Goal: Task Accomplishment & Management: Manage account settings

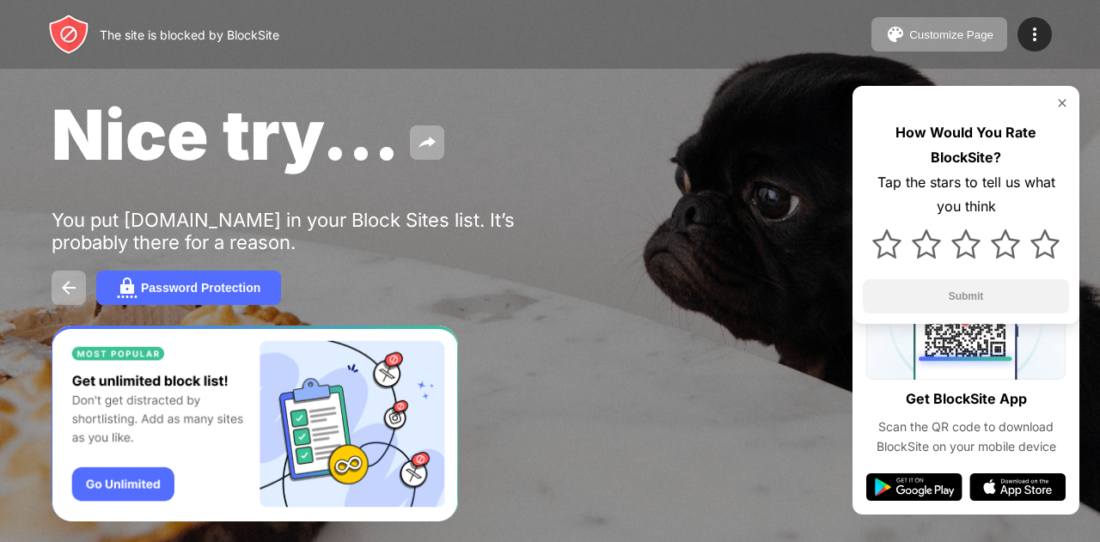
drag, startPoint x: 0, startPoint y: 0, endPoint x: 533, endPoint y: 185, distance: 563.9
click at [533, 185] on div "Nice try... You put tiktok.com in your Block Sites list. It’s probably there fo…" at bounding box center [550, 199] width 1100 height 398
click at [1040, 25] on img at bounding box center [1034, 34] width 21 height 21
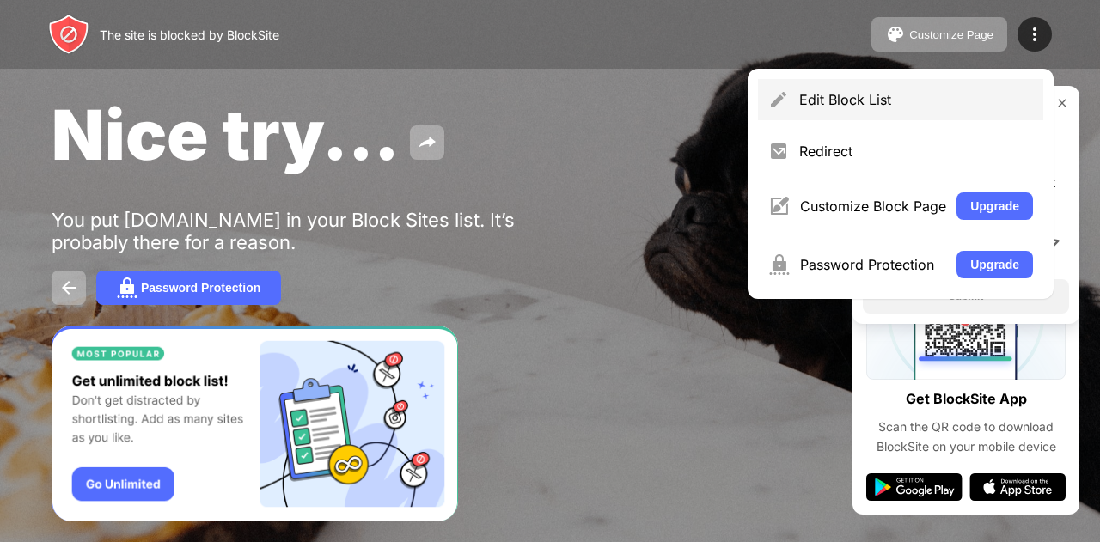
click at [856, 99] on div "Edit Block List" at bounding box center [916, 99] width 234 height 17
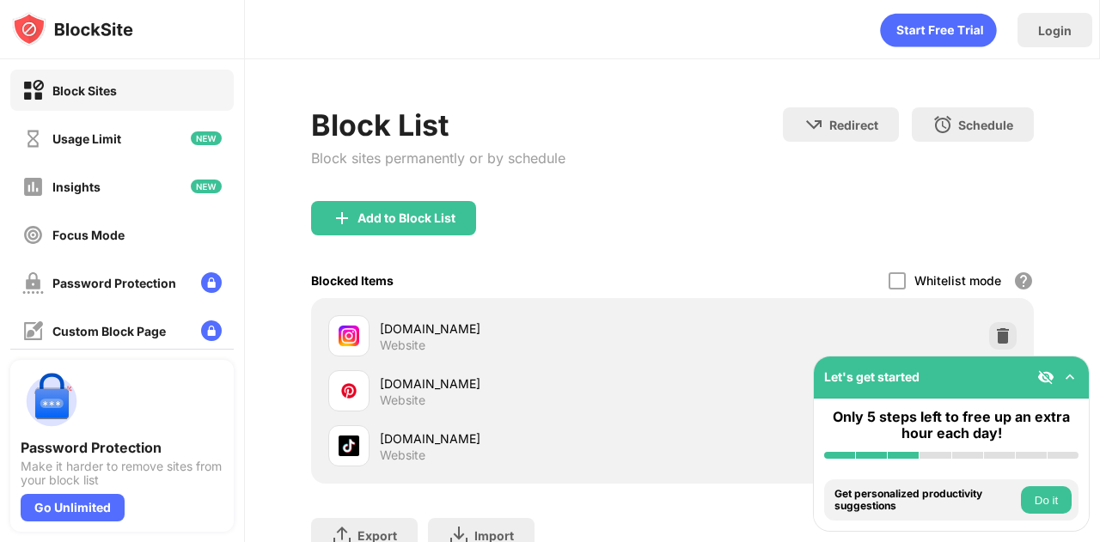
scroll to position [136, 0]
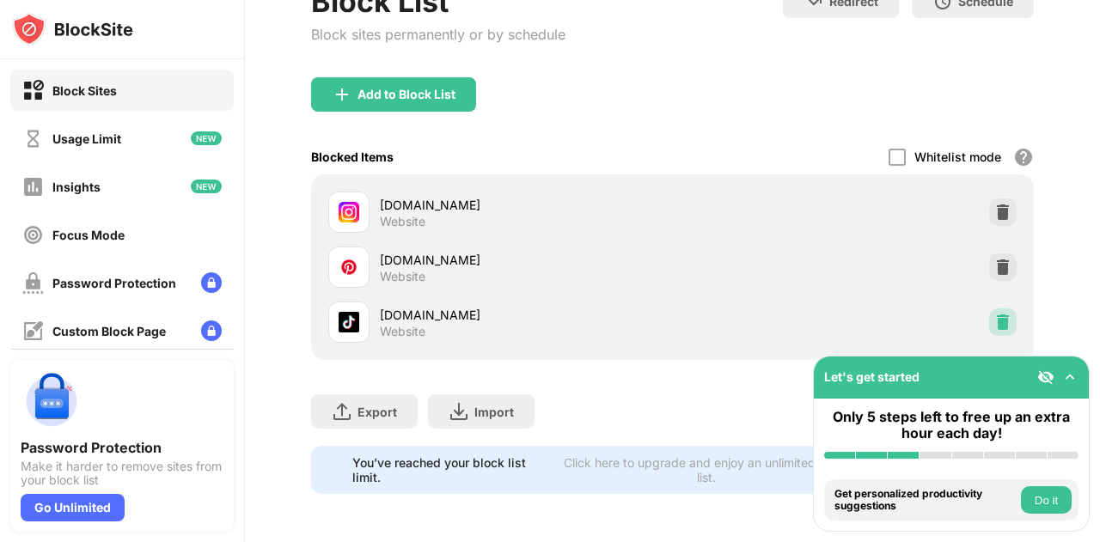
click at [996, 314] on img at bounding box center [1002, 322] width 17 height 17
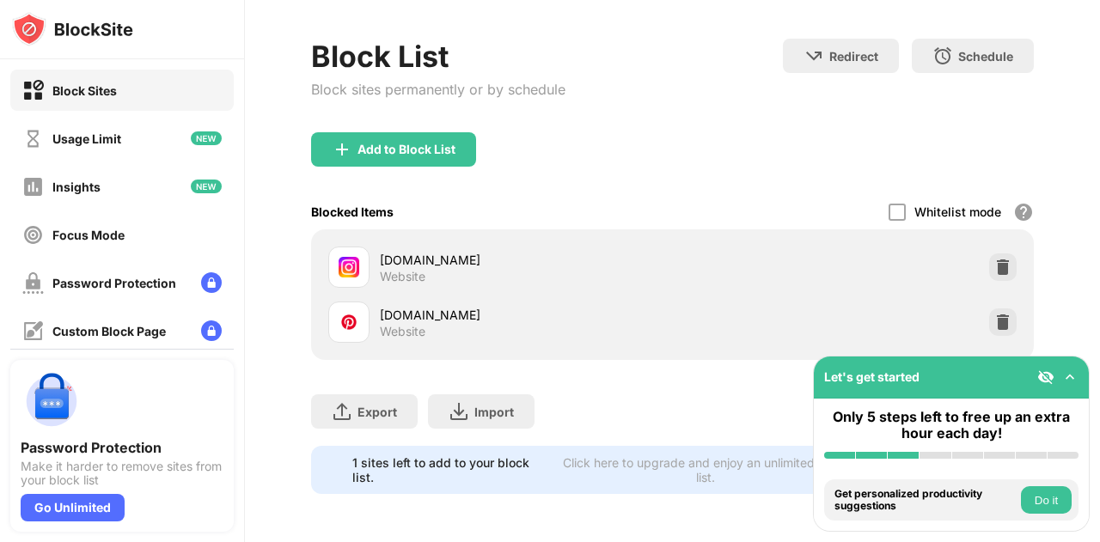
scroll to position [81, 0]
